Goal: Task Accomplishment & Management: Use online tool/utility

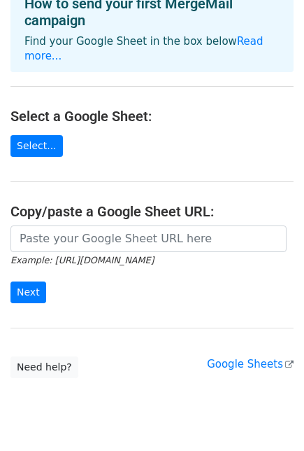
scroll to position [87, 0]
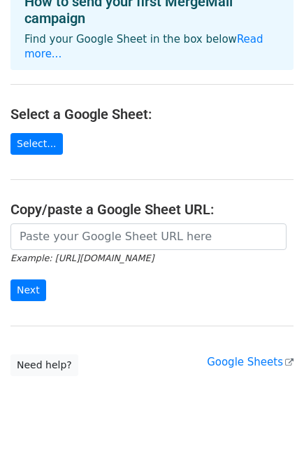
drag, startPoint x: 164, startPoint y: 235, endPoint x: 264, endPoint y: 129, distance: 145.5
click at [264, 129] on main "Choose a Google Sheet Use one of the options below... How to send your first Me…" at bounding box center [152, 149] width 304 height 453
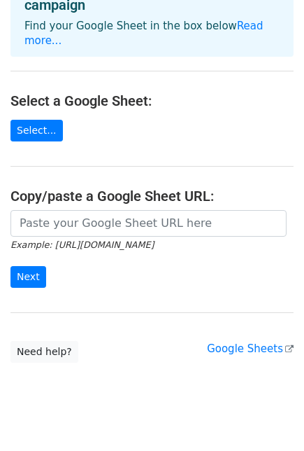
scroll to position [100, 0]
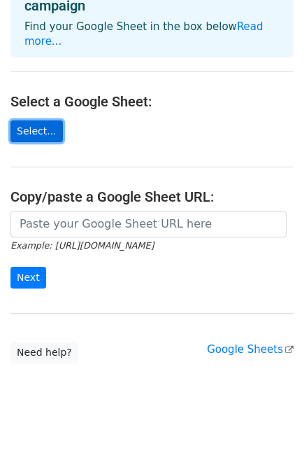
click at [44, 120] on link "Select..." at bounding box center [36, 131] width 52 height 22
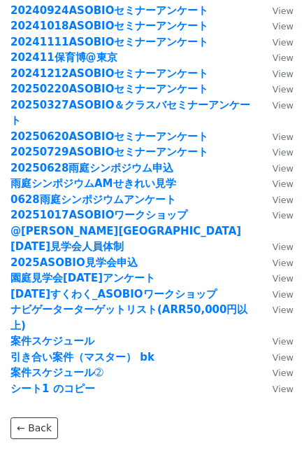
scroll to position [380, 0]
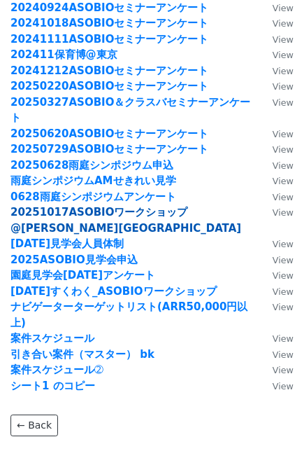
click at [58, 206] on strong "20251017ASOBIOワークショップ@森之宮保育園" at bounding box center [125, 220] width 231 height 29
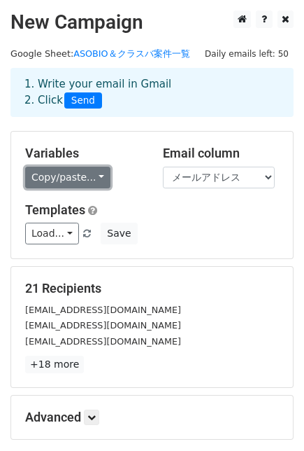
click at [95, 180] on link "Copy/paste..." at bounding box center [67, 178] width 85 height 22
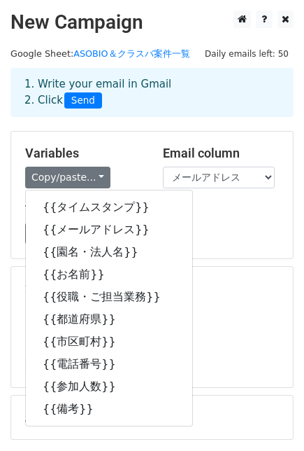
click at [108, 152] on h5 "Variables" at bounding box center [83, 153] width 117 height 15
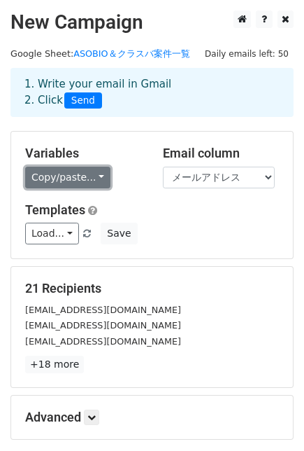
click at [74, 178] on link "Copy/paste..." at bounding box center [67, 178] width 85 height 22
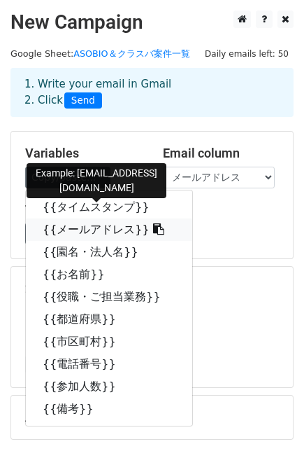
click at [83, 227] on link "{{メールアドレス}}" at bounding box center [109, 229] width 167 height 22
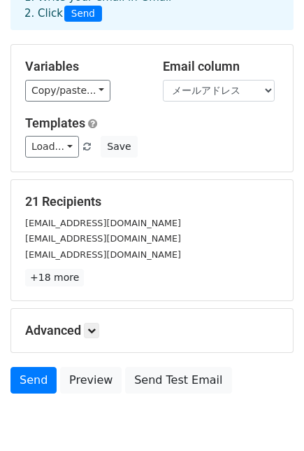
scroll to position [86, 0]
